Goal: Task Accomplishment & Management: Use online tool/utility

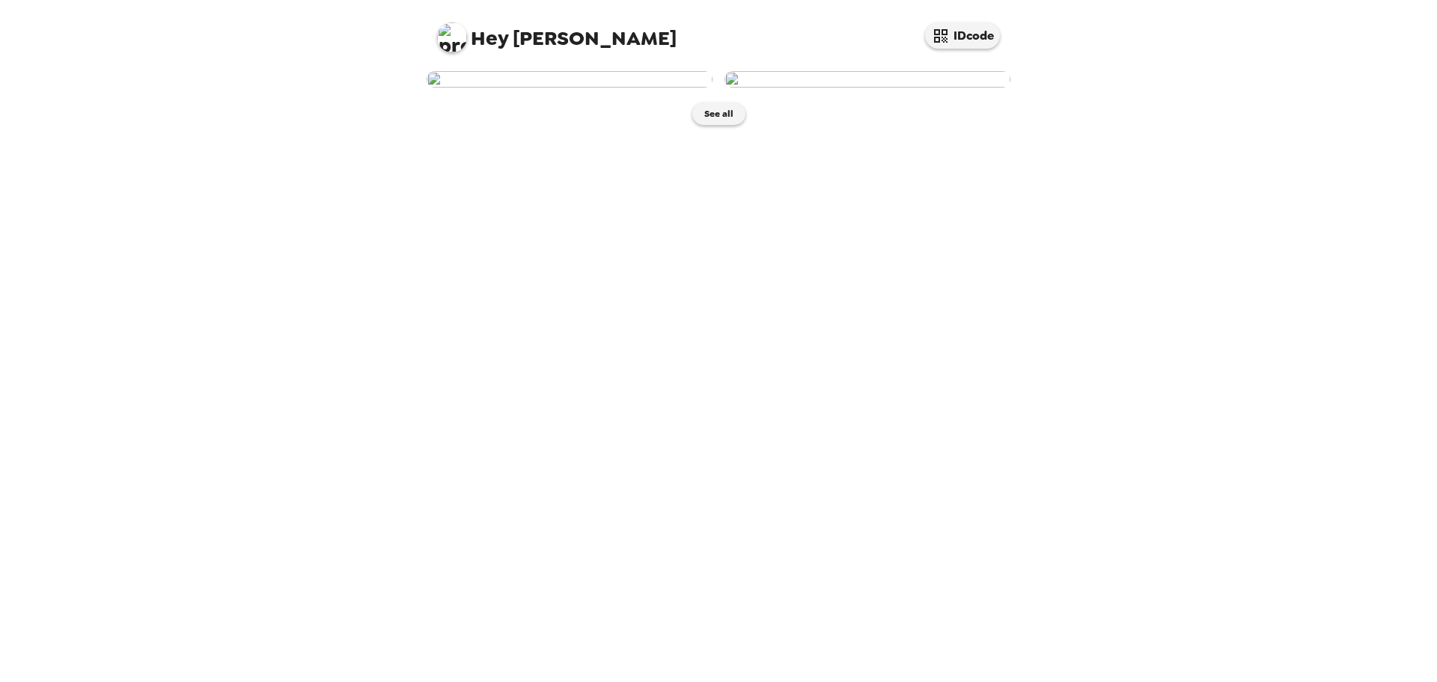
click at [607, 88] on img at bounding box center [570, 79] width 286 height 16
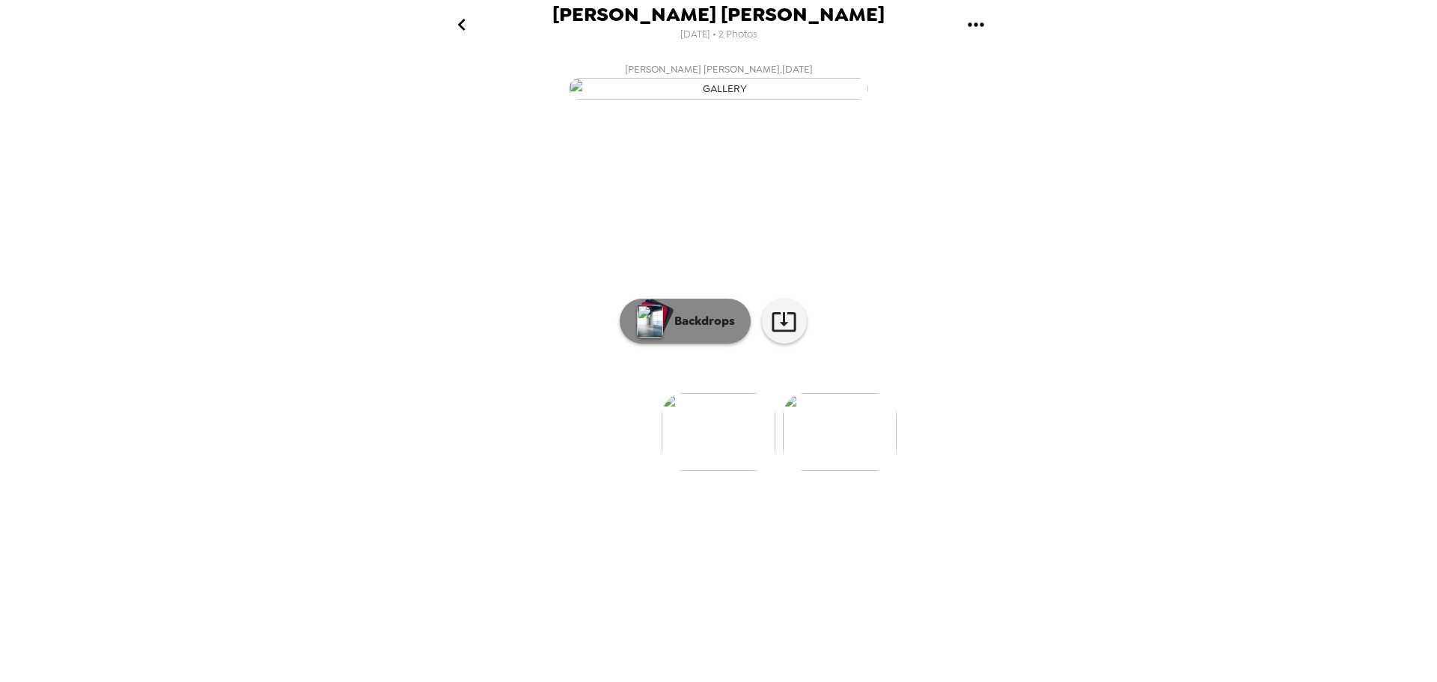
click at [667, 336] on div "button" at bounding box center [653, 317] width 35 height 37
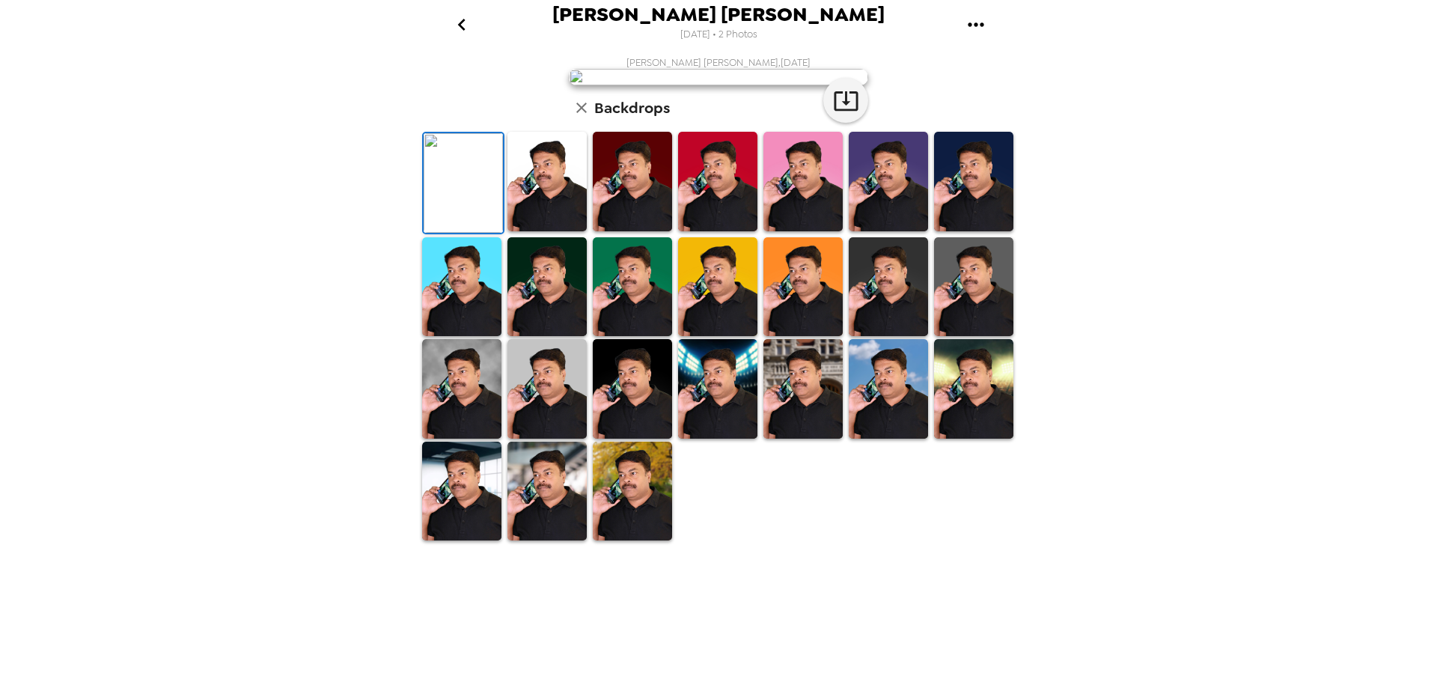
scroll to position [218, 0]
click at [544, 337] on img at bounding box center [547, 287] width 79 height 100
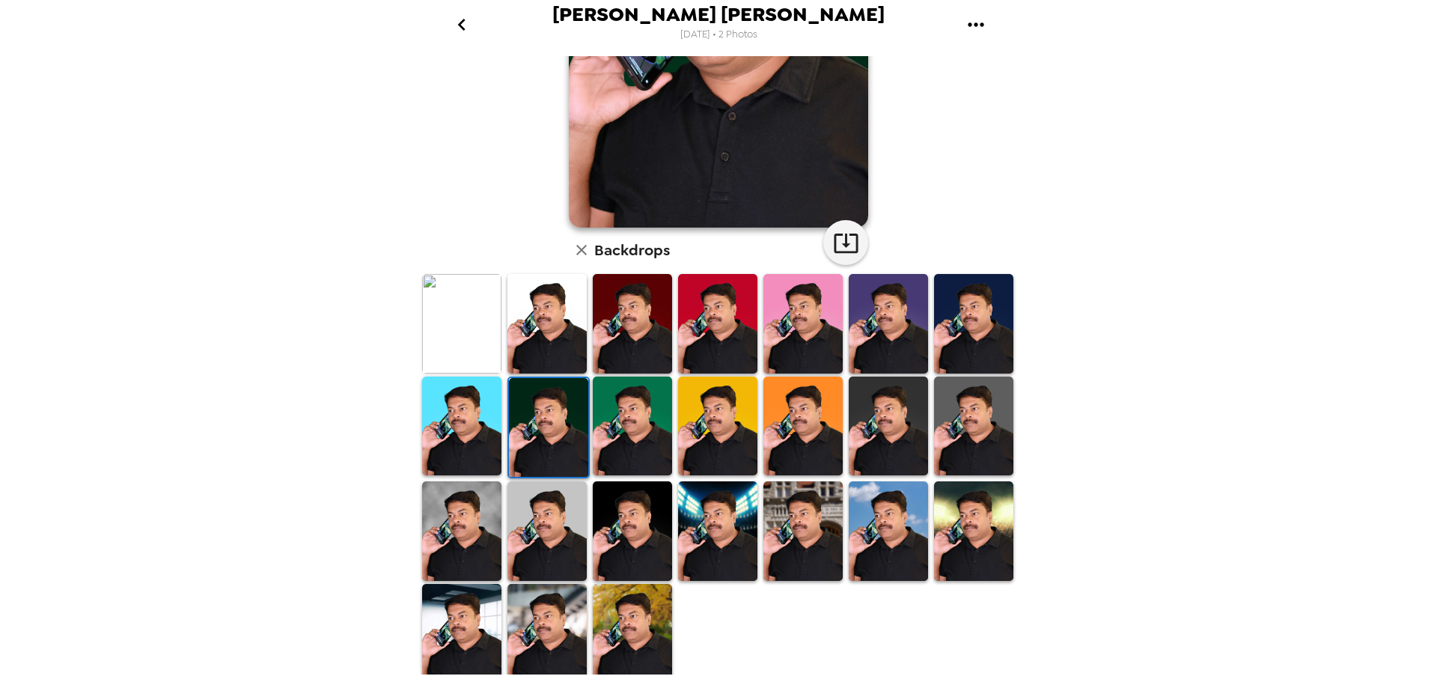
scroll to position [217, 0]
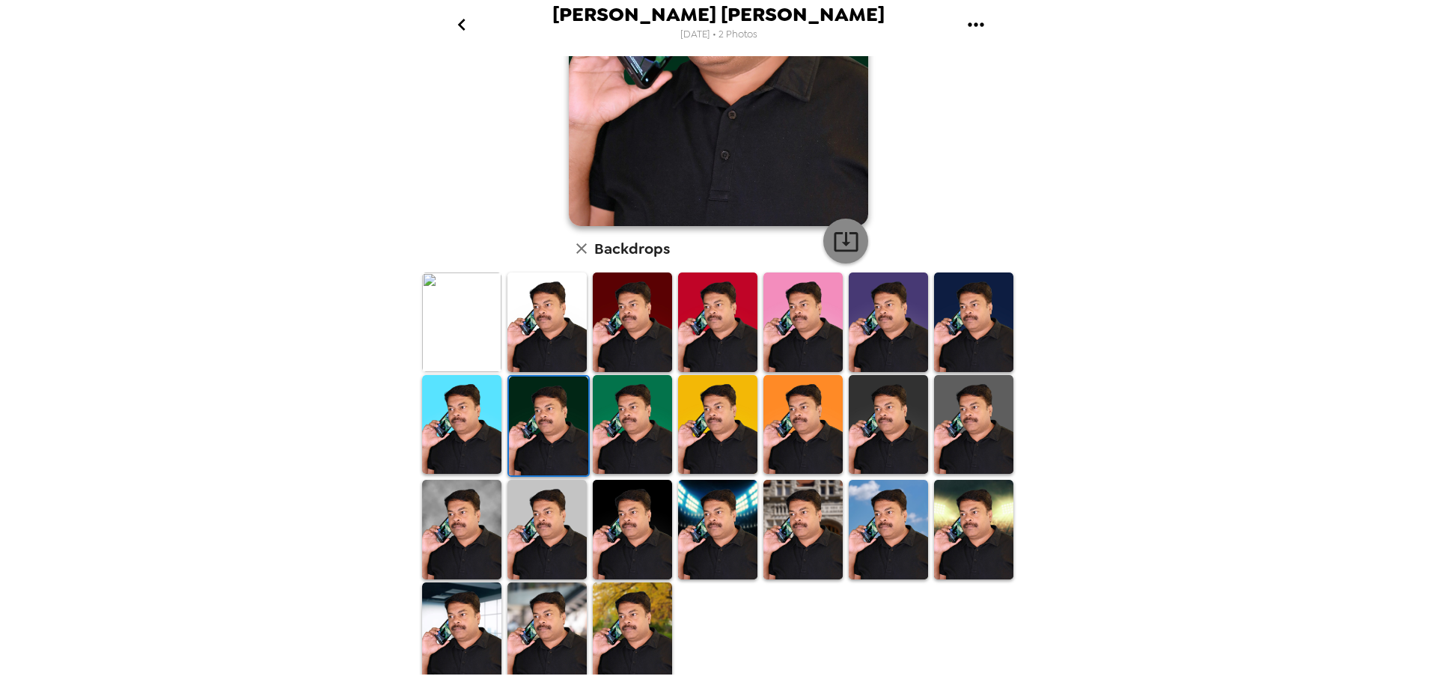
click at [840, 237] on icon "button" at bounding box center [846, 241] width 24 height 19
click at [456, 308] on img at bounding box center [461, 322] width 79 height 100
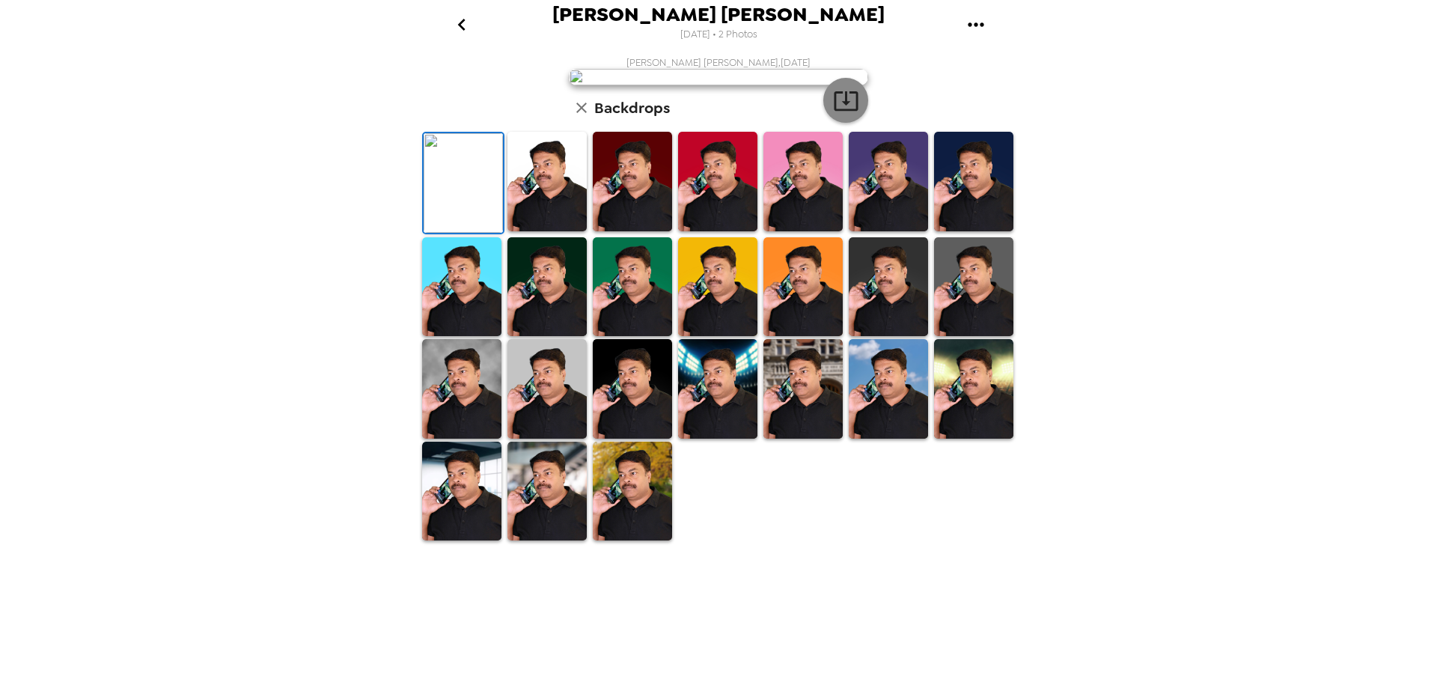
click at [842, 114] on icon "button" at bounding box center [846, 101] width 26 height 26
click at [621, 541] on img at bounding box center [632, 492] width 79 height 100
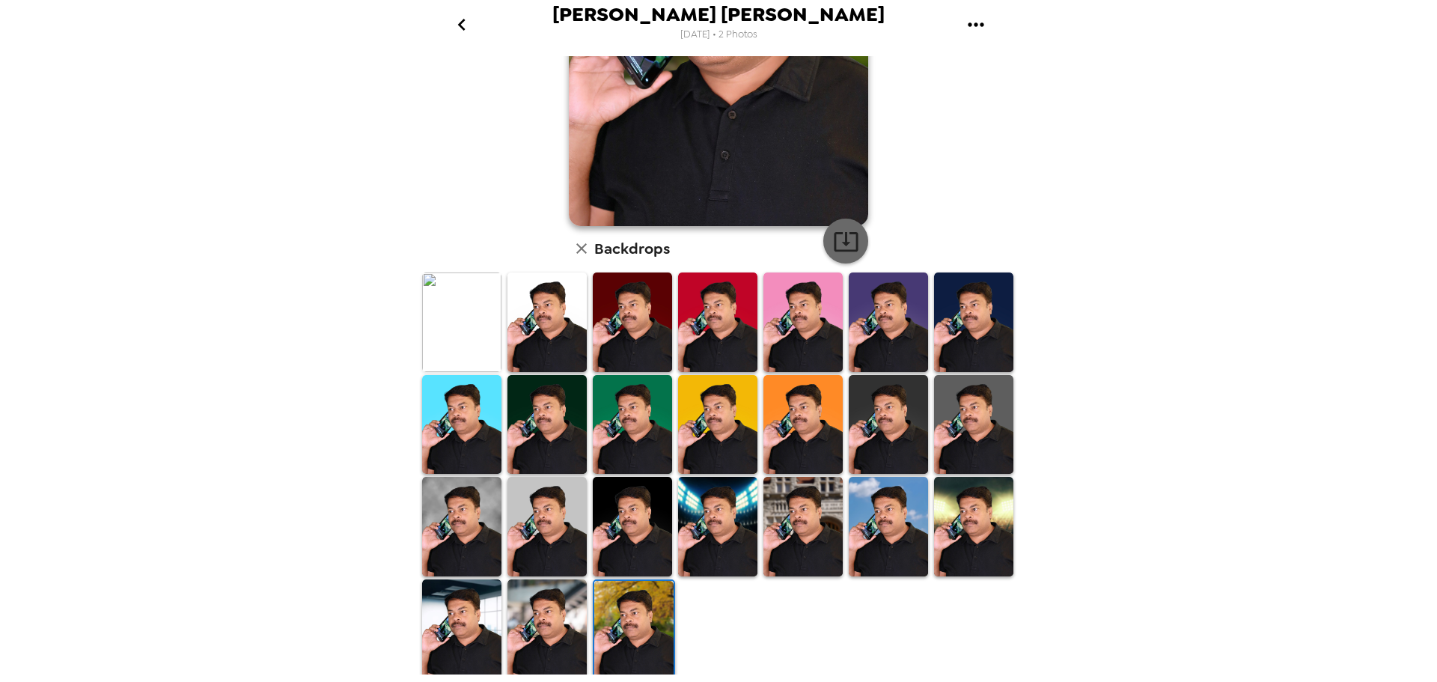
click at [834, 234] on icon "button" at bounding box center [846, 241] width 24 height 19
click at [543, 392] on img at bounding box center [547, 425] width 79 height 100
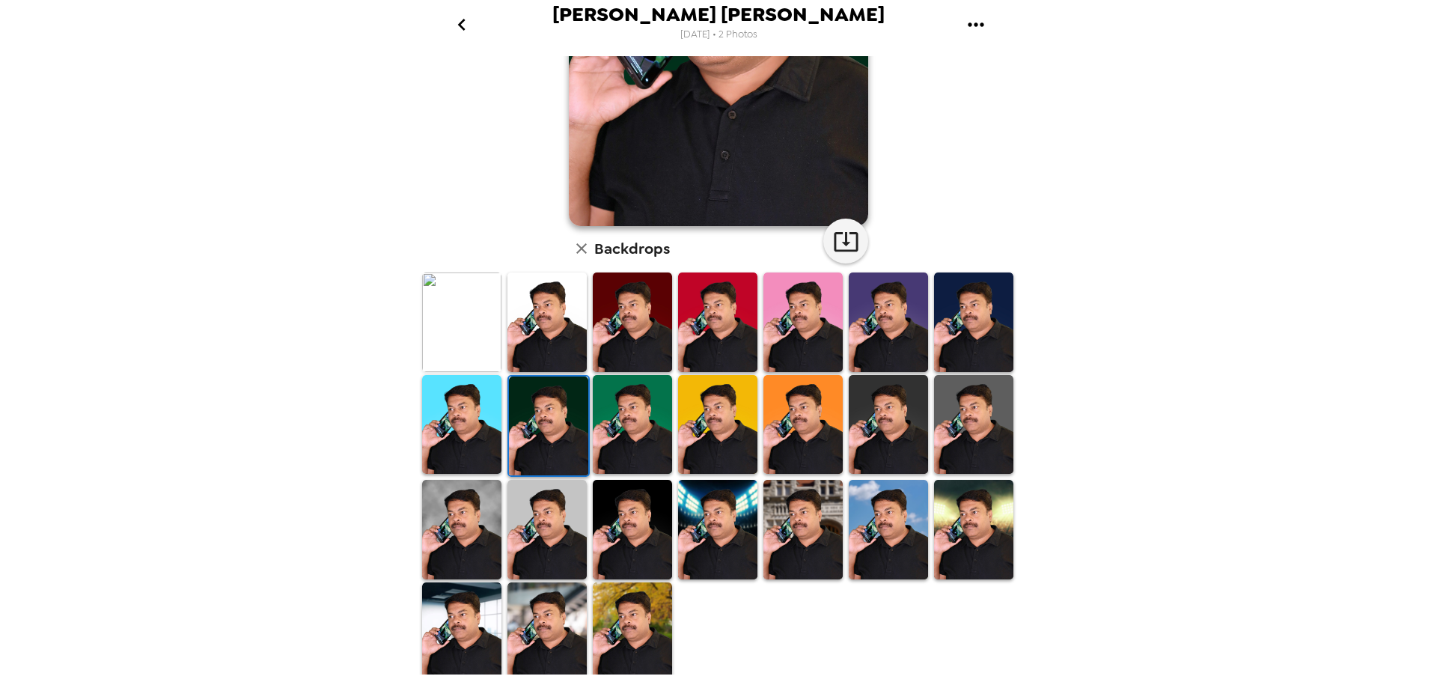
click at [969, 323] on img at bounding box center [973, 322] width 79 height 100
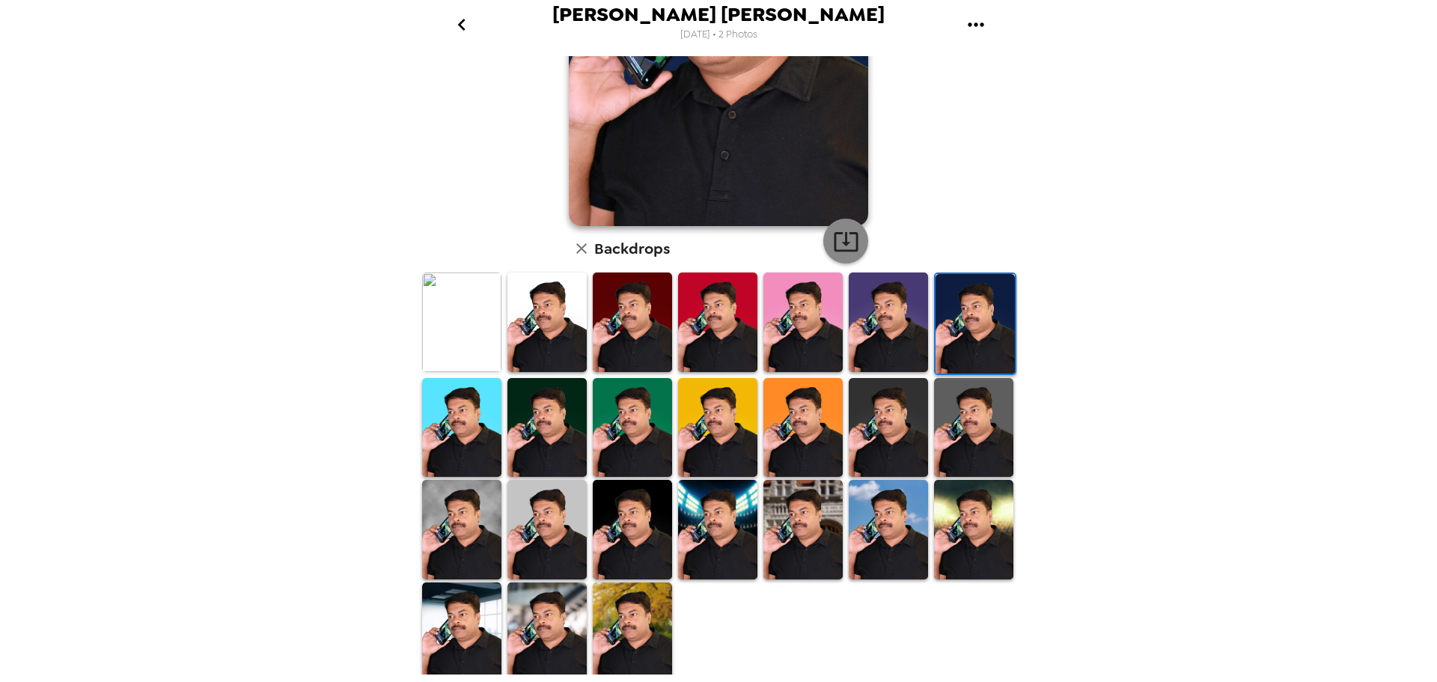
click at [846, 240] on icon "button" at bounding box center [846, 241] width 26 height 26
click at [609, 289] on img at bounding box center [632, 322] width 79 height 100
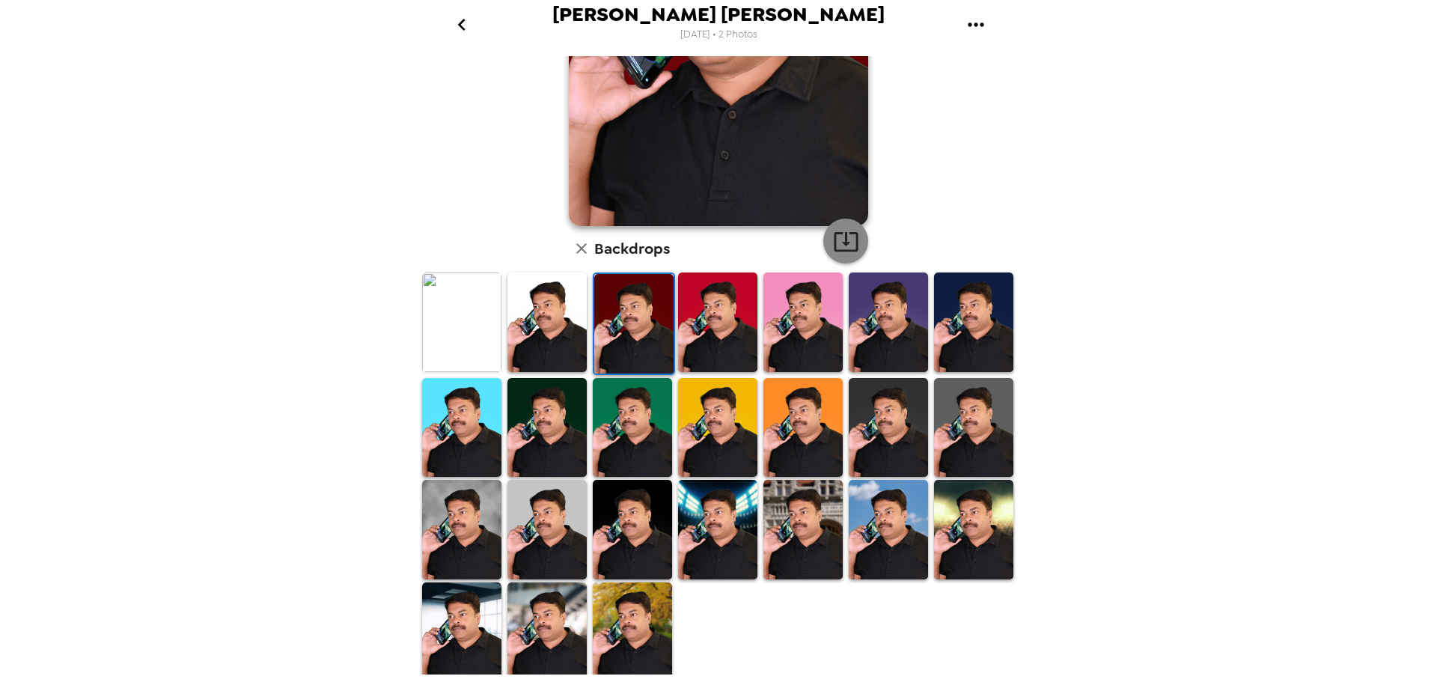
click at [844, 241] on icon "button" at bounding box center [846, 241] width 26 height 26
click at [544, 315] on img at bounding box center [547, 322] width 79 height 100
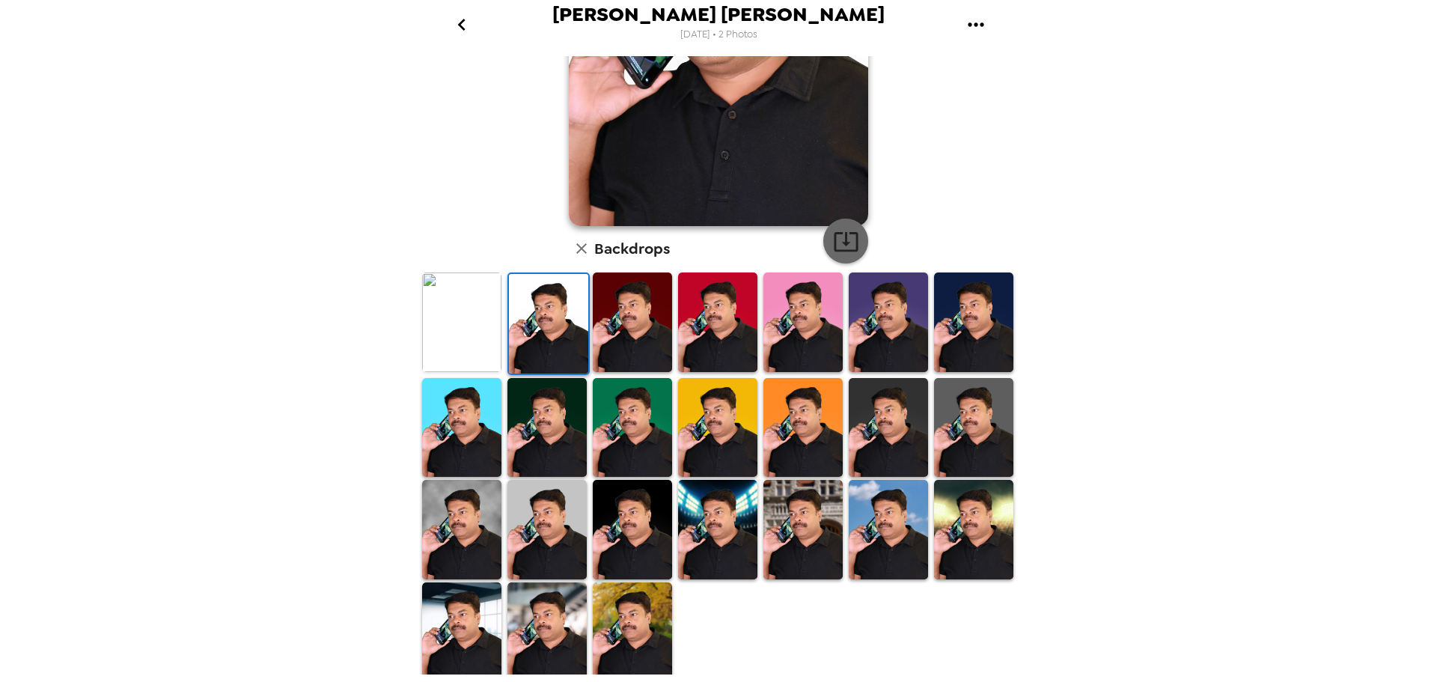
click at [850, 242] on icon "button" at bounding box center [846, 241] width 24 height 19
click at [864, 412] on img at bounding box center [888, 428] width 79 height 100
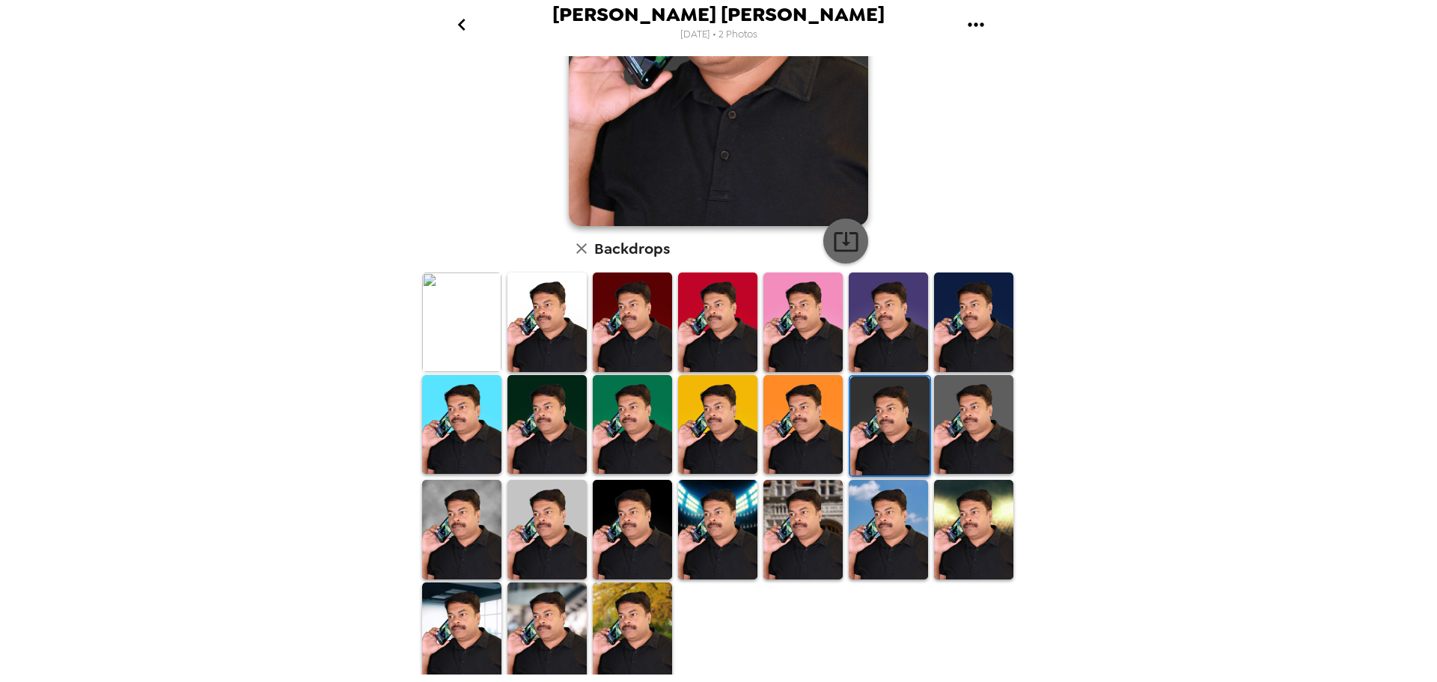
click at [847, 243] on icon "button" at bounding box center [846, 241] width 26 height 26
click at [788, 398] on img at bounding box center [803, 425] width 79 height 100
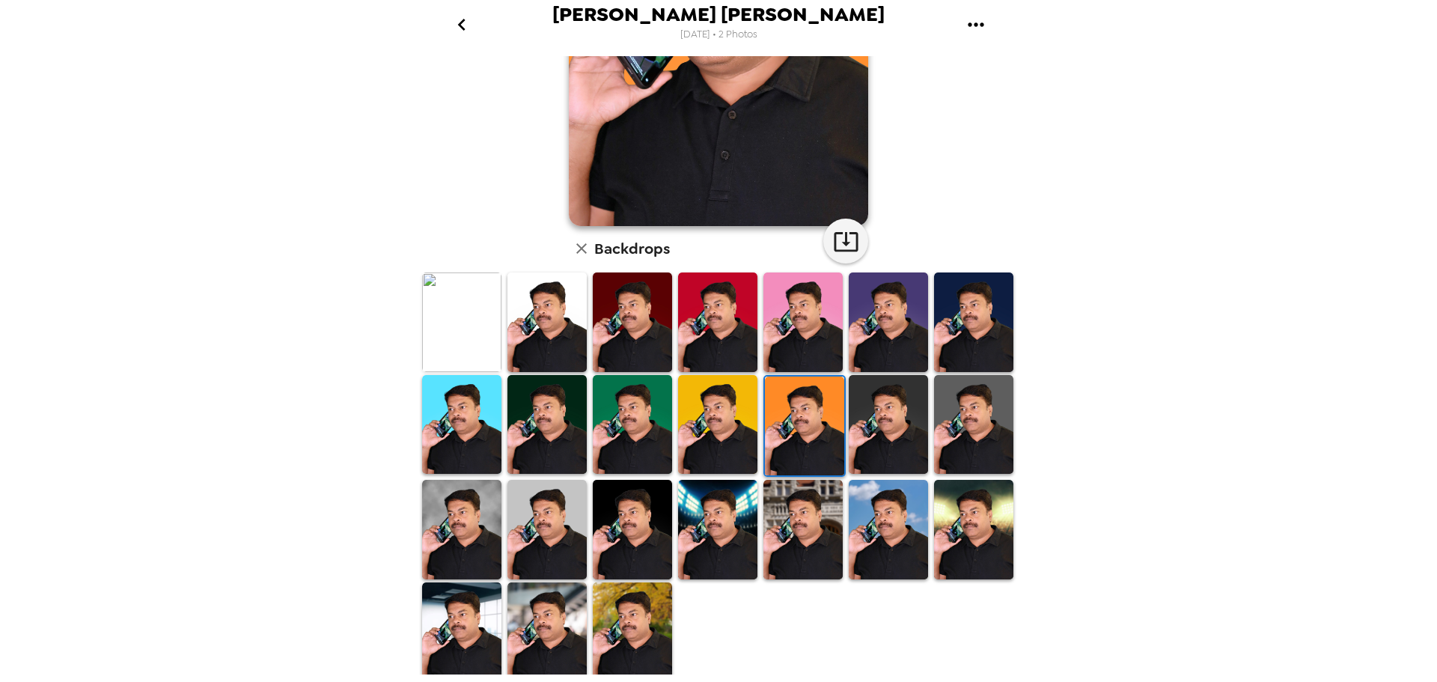
click at [710, 392] on img at bounding box center [717, 425] width 79 height 100
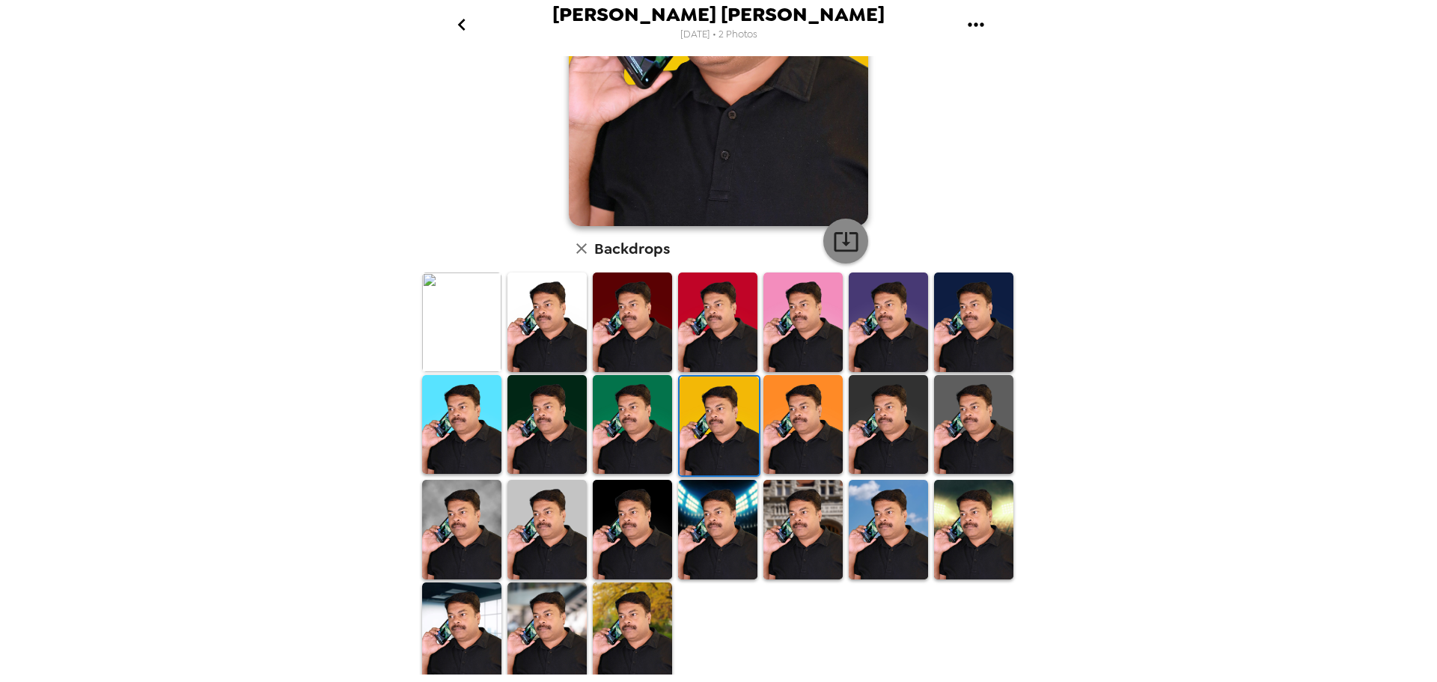
click at [845, 232] on icon "button" at bounding box center [846, 241] width 24 height 19
click at [895, 495] on img at bounding box center [888, 530] width 79 height 100
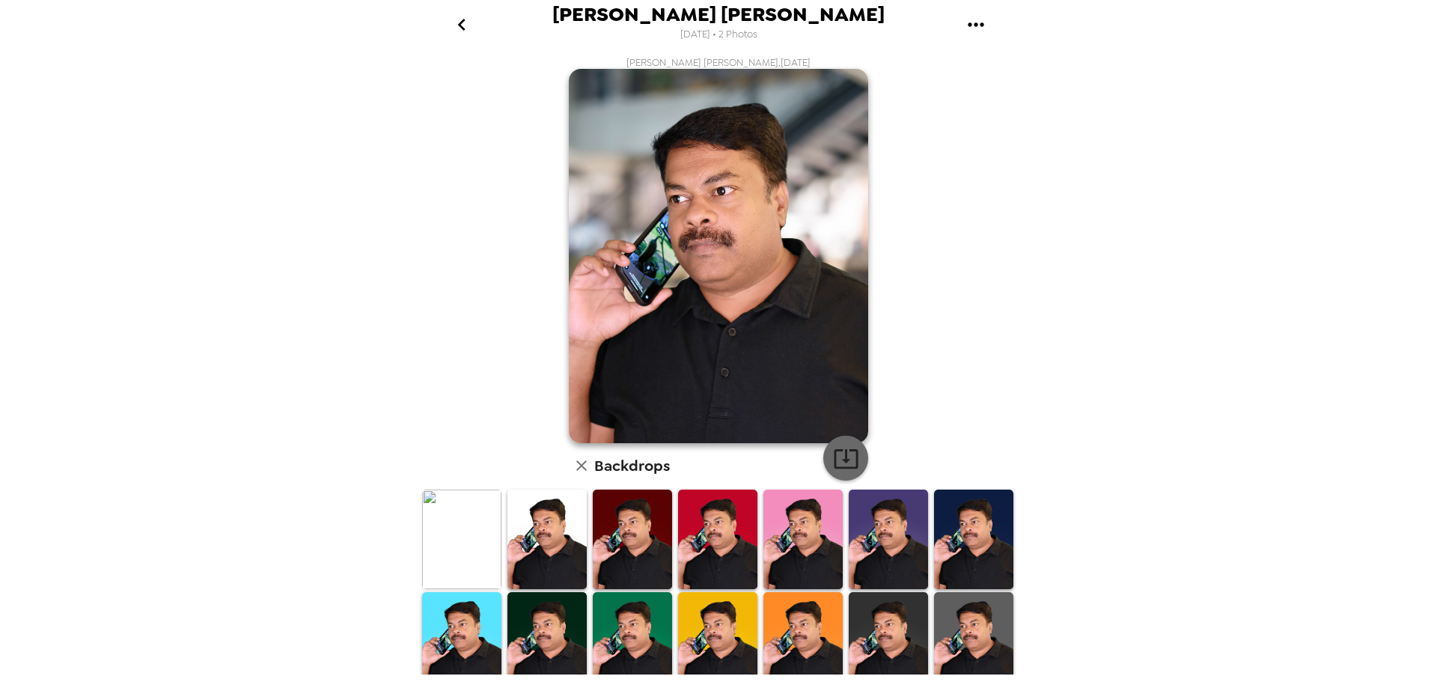
click at [850, 460] on icon "button" at bounding box center [846, 458] width 26 height 26
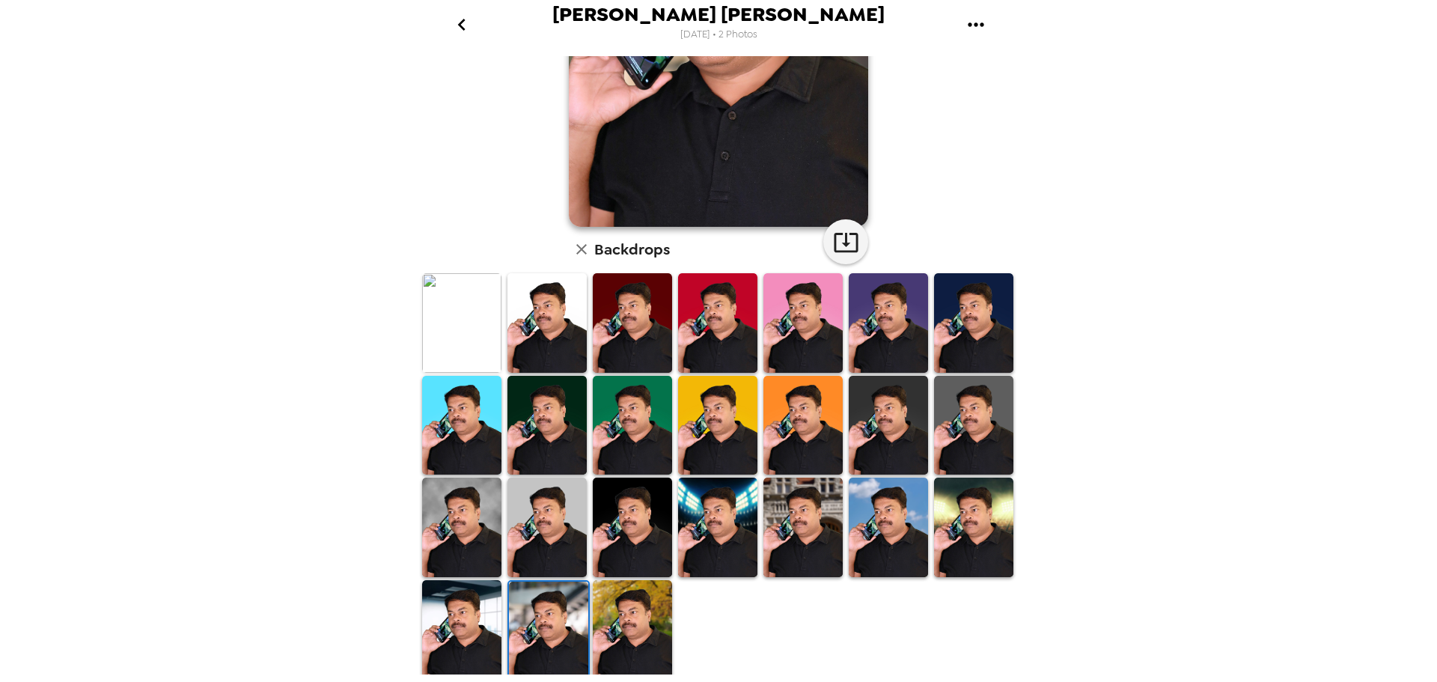
scroll to position [217, 0]
click at [446, 618] on img at bounding box center [461, 628] width 79 height 99
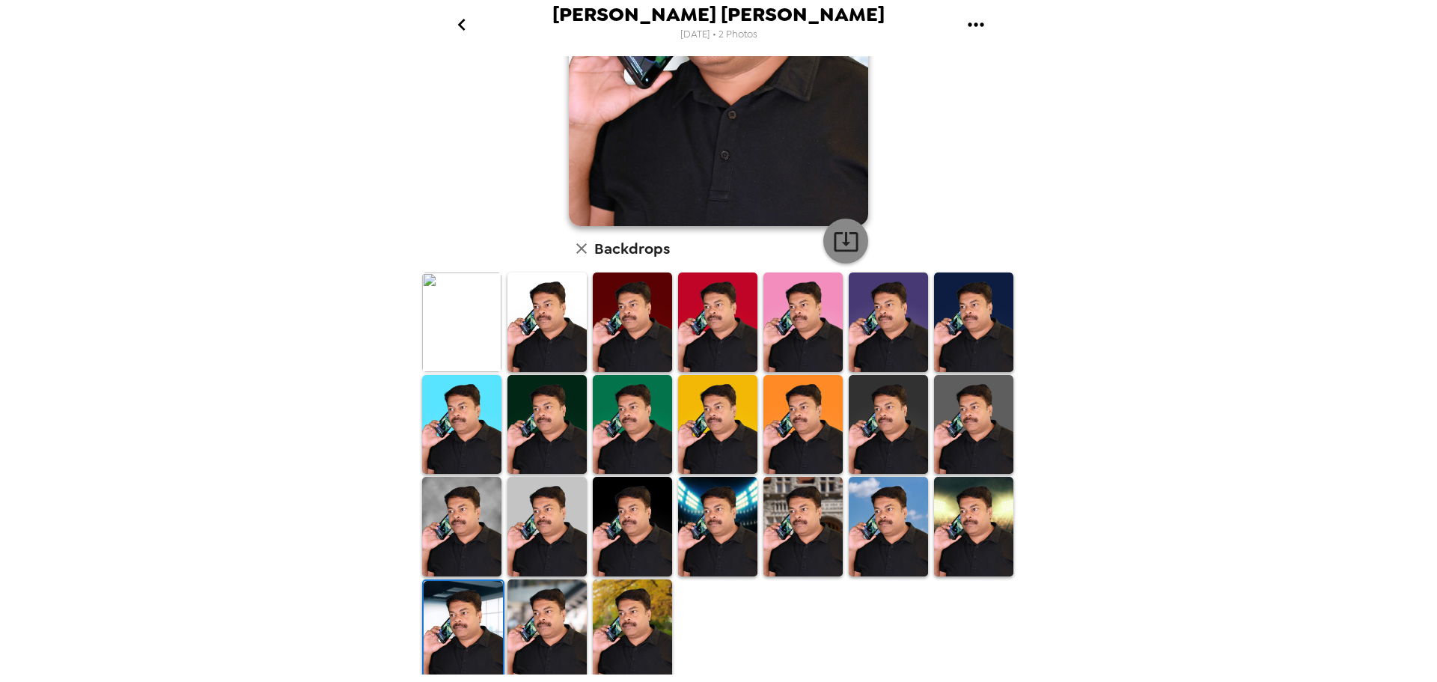
click at [842, 239] on icon "button" at bounding box center [846, 241] width 26 height 26
click at [603, 404] on img at bounding box center [632, 424] width 79 height 99
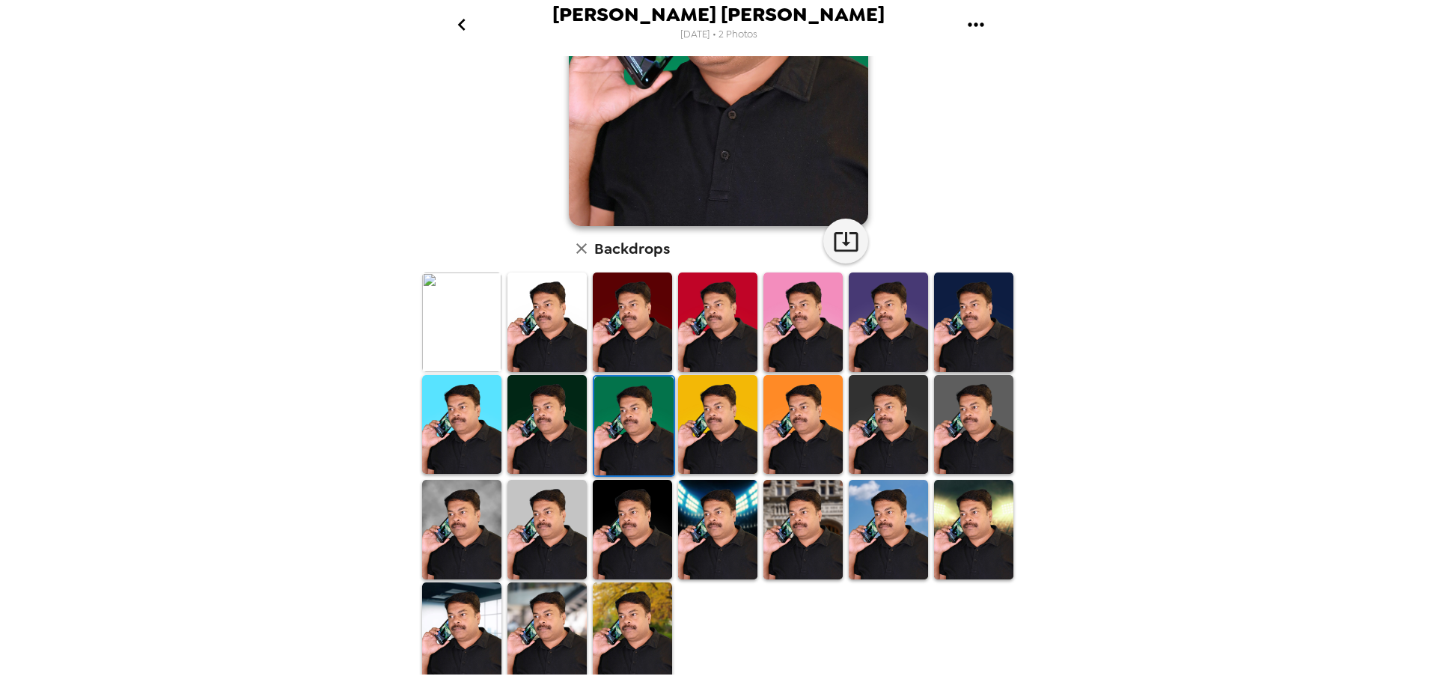
click at [637, 423] on img at bounding box center [633, 426] width 79 height 99
click at [840, 238] on icon "button" at bounding box center [846, 241] width 24 height 19
click at [1276, 525] on div "Arun Chand Balakrishnan 10/2/2025 • 2 Photos Arun Chand Balakrishnan , 09-26-20…" at bounding box center [718, 341] width 1437 height 682
